Goal: Information Seeking & Learning: Learn about a topic

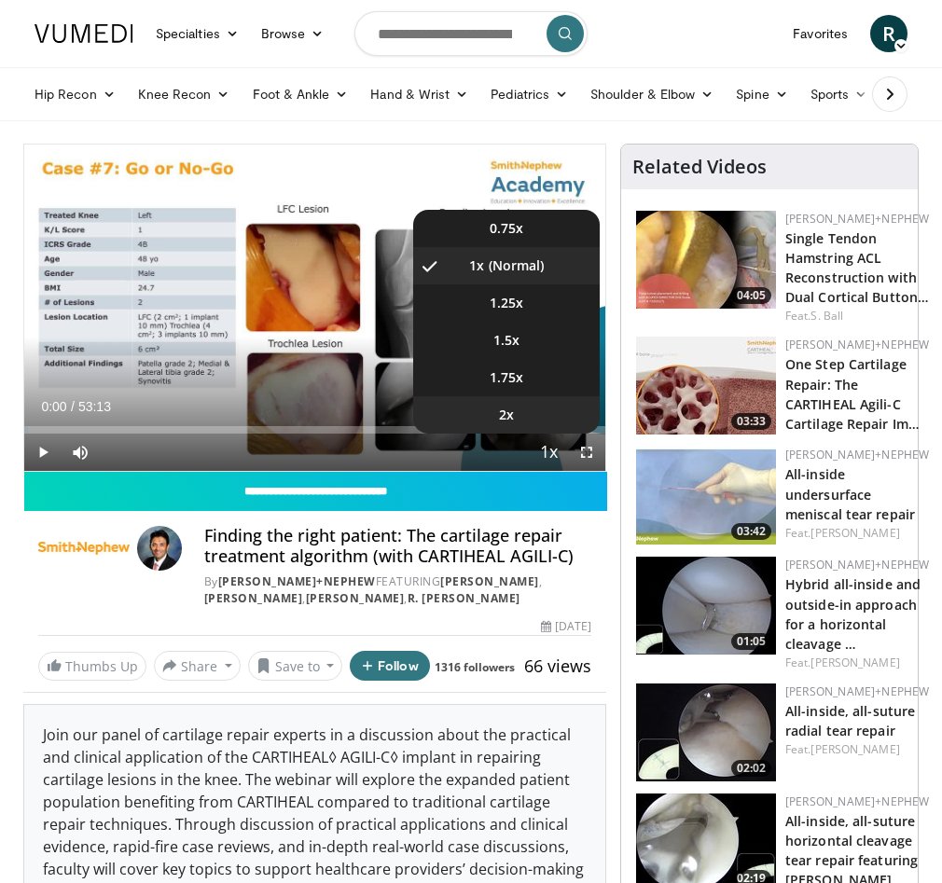
scroll to position [75, 0]
click at [531, 416] on li "2x" at bounding box center [506, 414] width 186 height 37
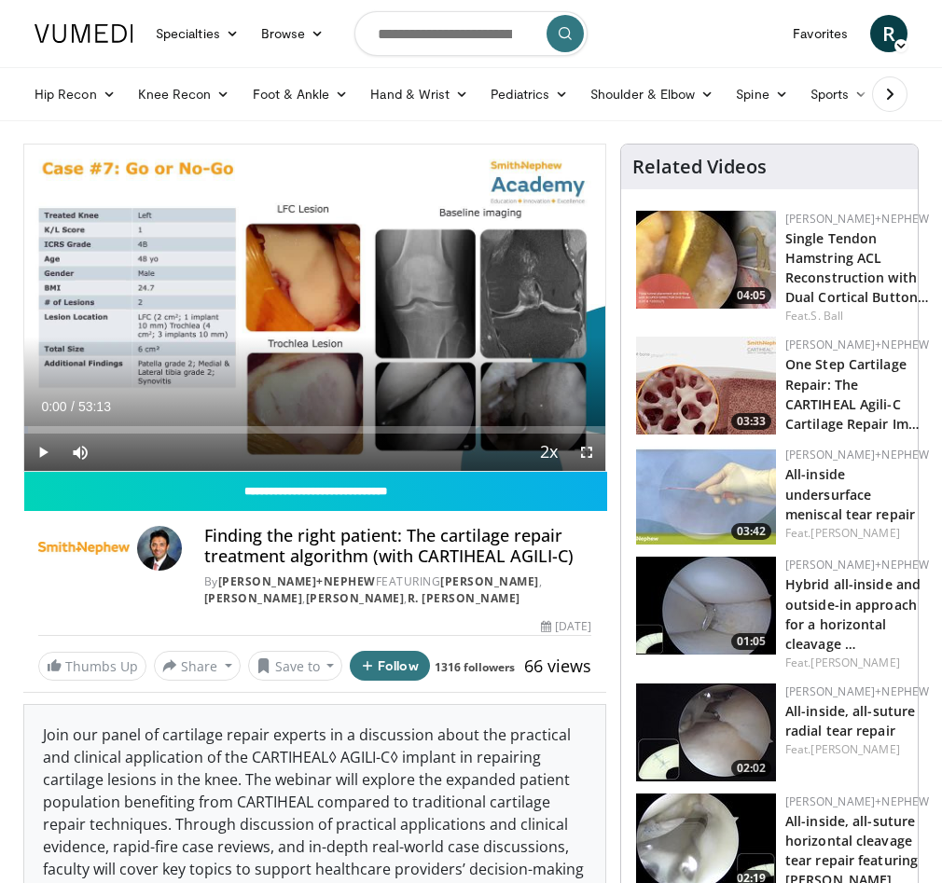
click at [43, 450] on span "Video Player" at bounding box center [42, 451] width 37 height 37
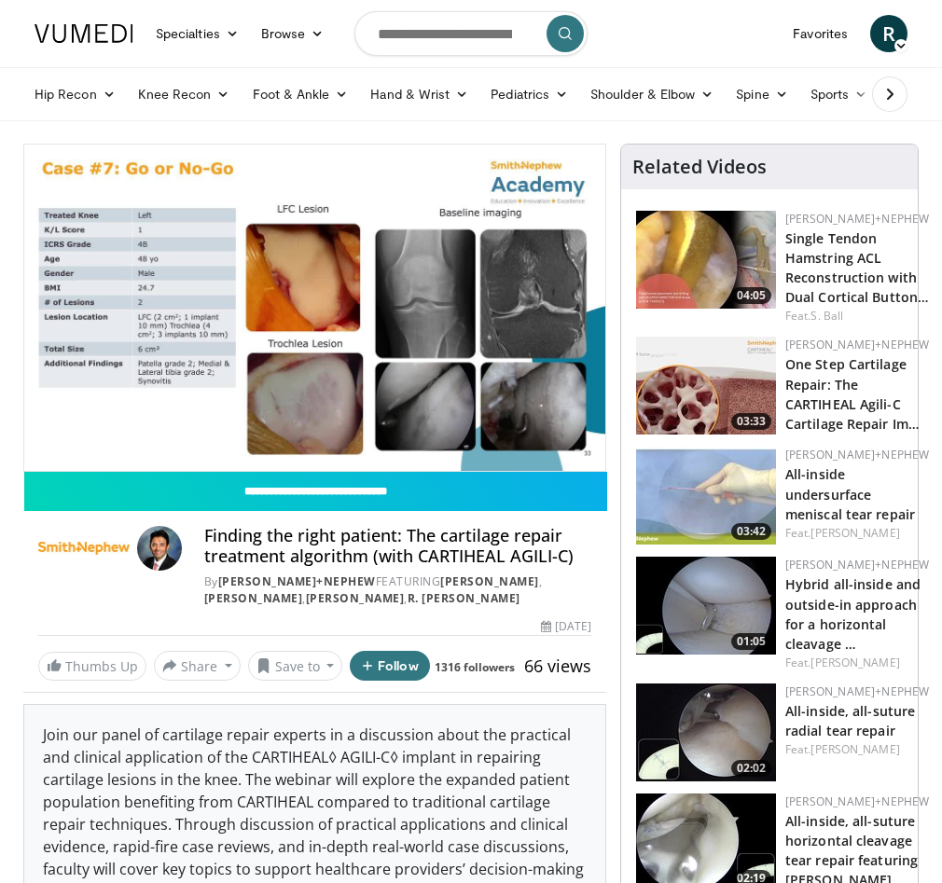
scroll to position [0, 0]
click at [676, 396] on img at bounding box center [706, 386] width 140 height 98
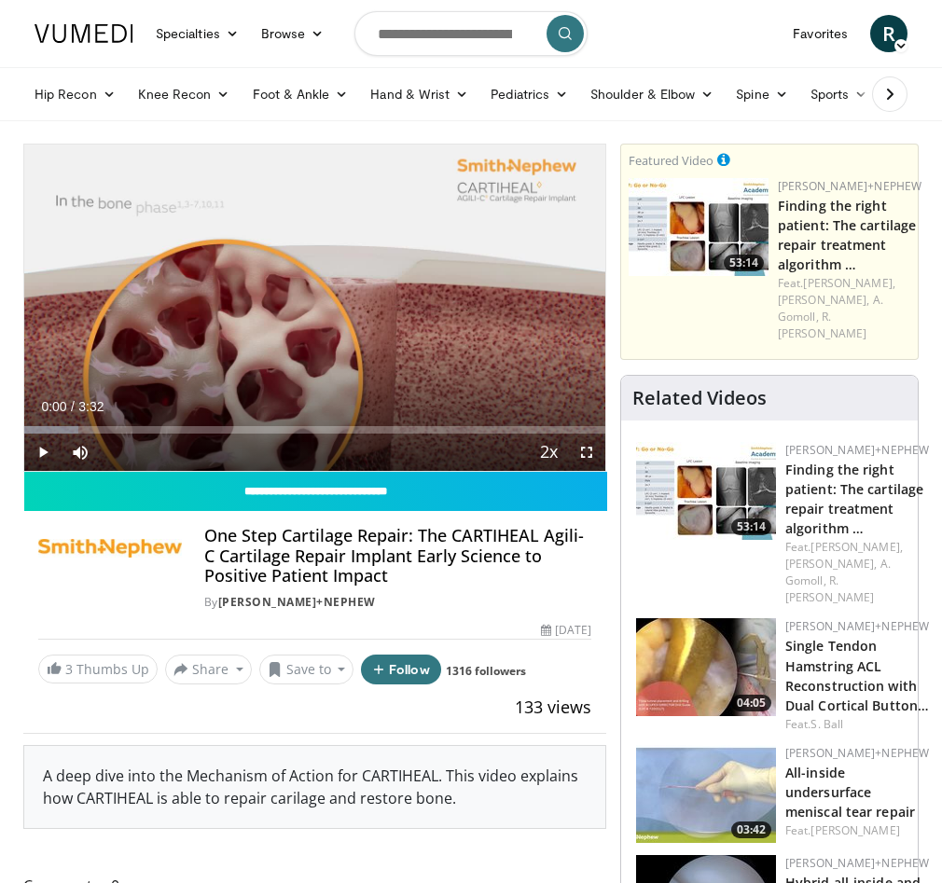
click at [44, 452] on span "Video Player" at bounding box center [42, 451] width 37 height 37
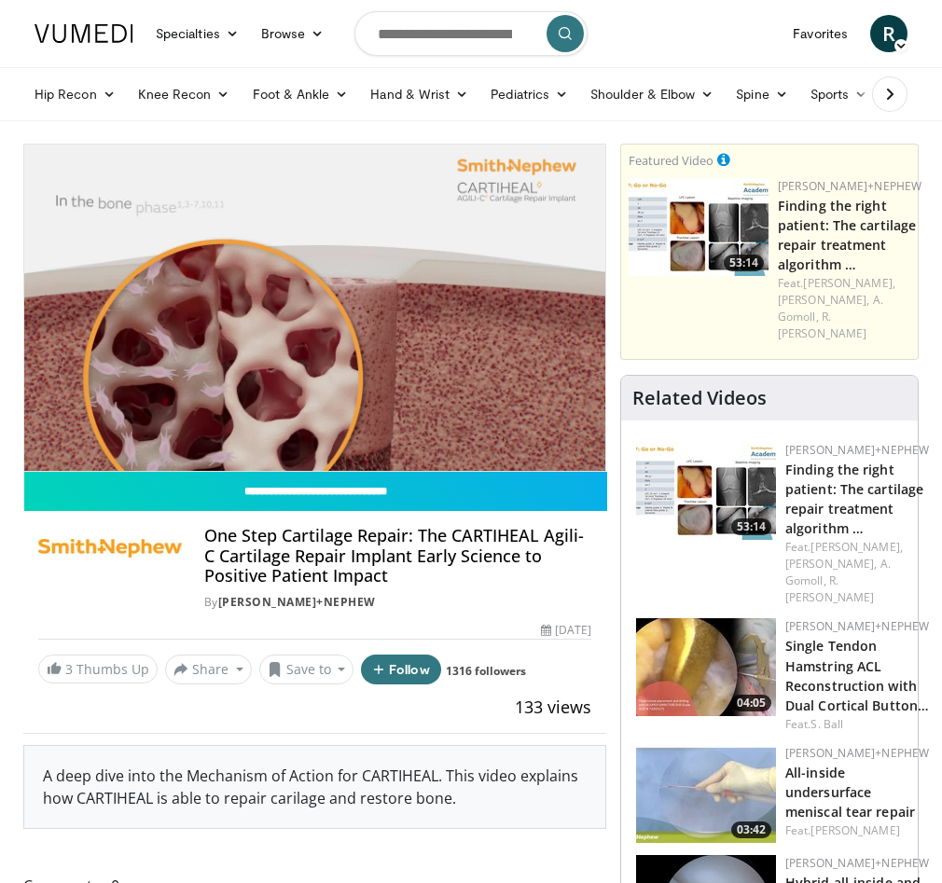
click at [702, 221] on img at bounding box center [698, 227] width 140 height 98
